Goal: Task Accomplishment & Management: Complete application form

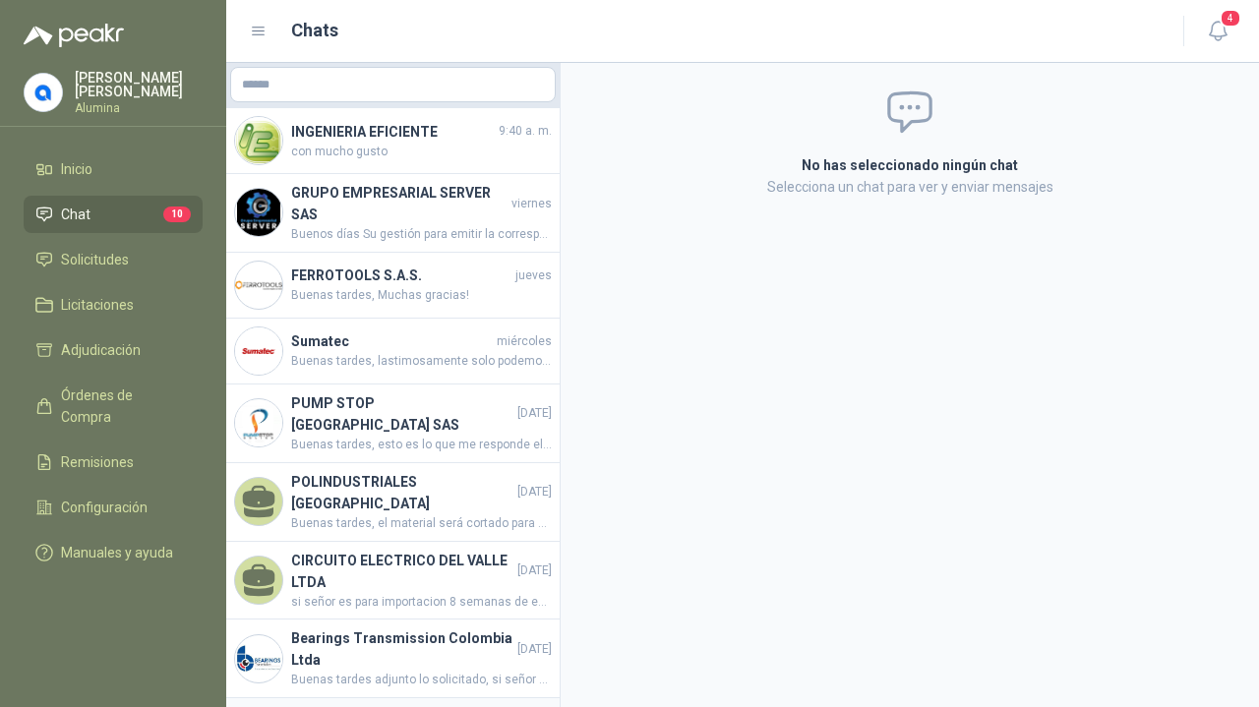
click at [107, 82] on p "[PERSON_NAME]" at bounding box center [139, 85] width 128 height 28
click at [110, 266] on span "Solicitudes" at bounding box center [95, 260] width 68 height 22
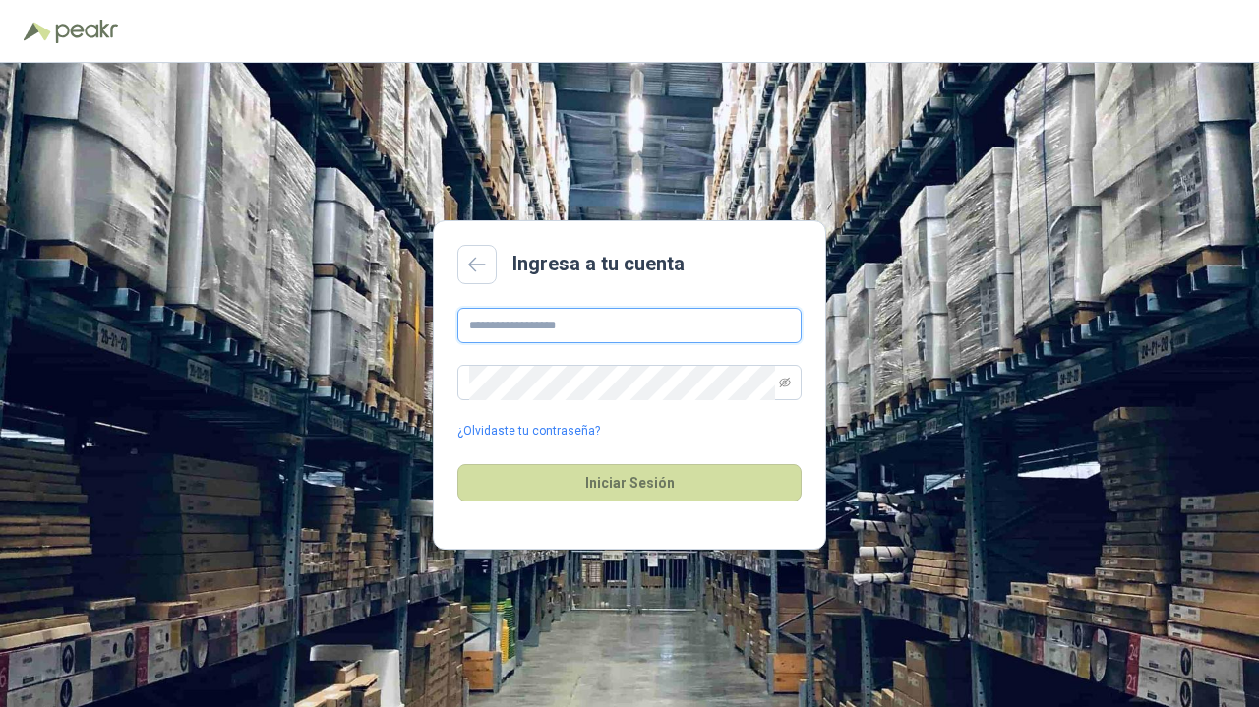
click at [553, 335] on input "text" at bounding box center [629, 325] width 344 height 35
type input "**********"
click at [632, 491] on button "Iniciar Sesión" at bounding box center [629, 482] width 344 height 37
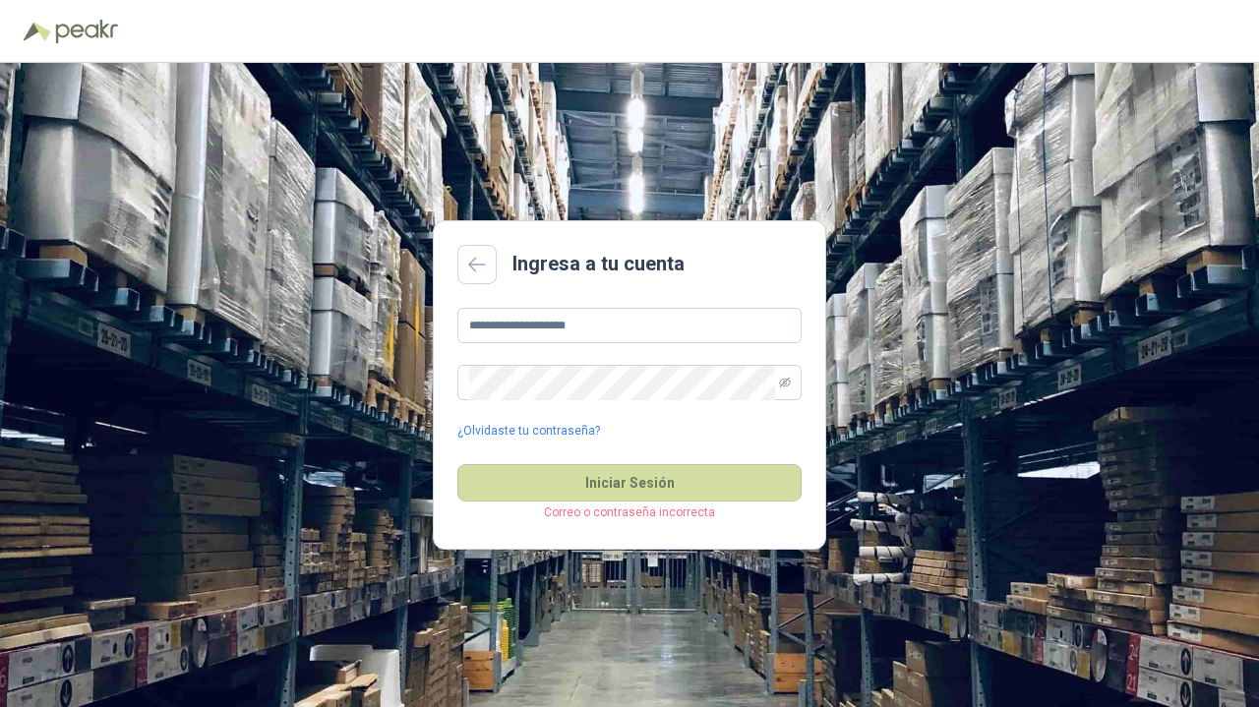
click at [790, 388] on span at bounding box center [785, 382] width 12 height 33
click at [783, 381] on icon "eye-invisible" at bounding box center [785, 383] width 12 height 12
click at [457, 464] on button "Iniciar Sesión" at bounding box center [629, 482] width 344 height 37
